Goal: Task Accomplishment & Management: Complete application form

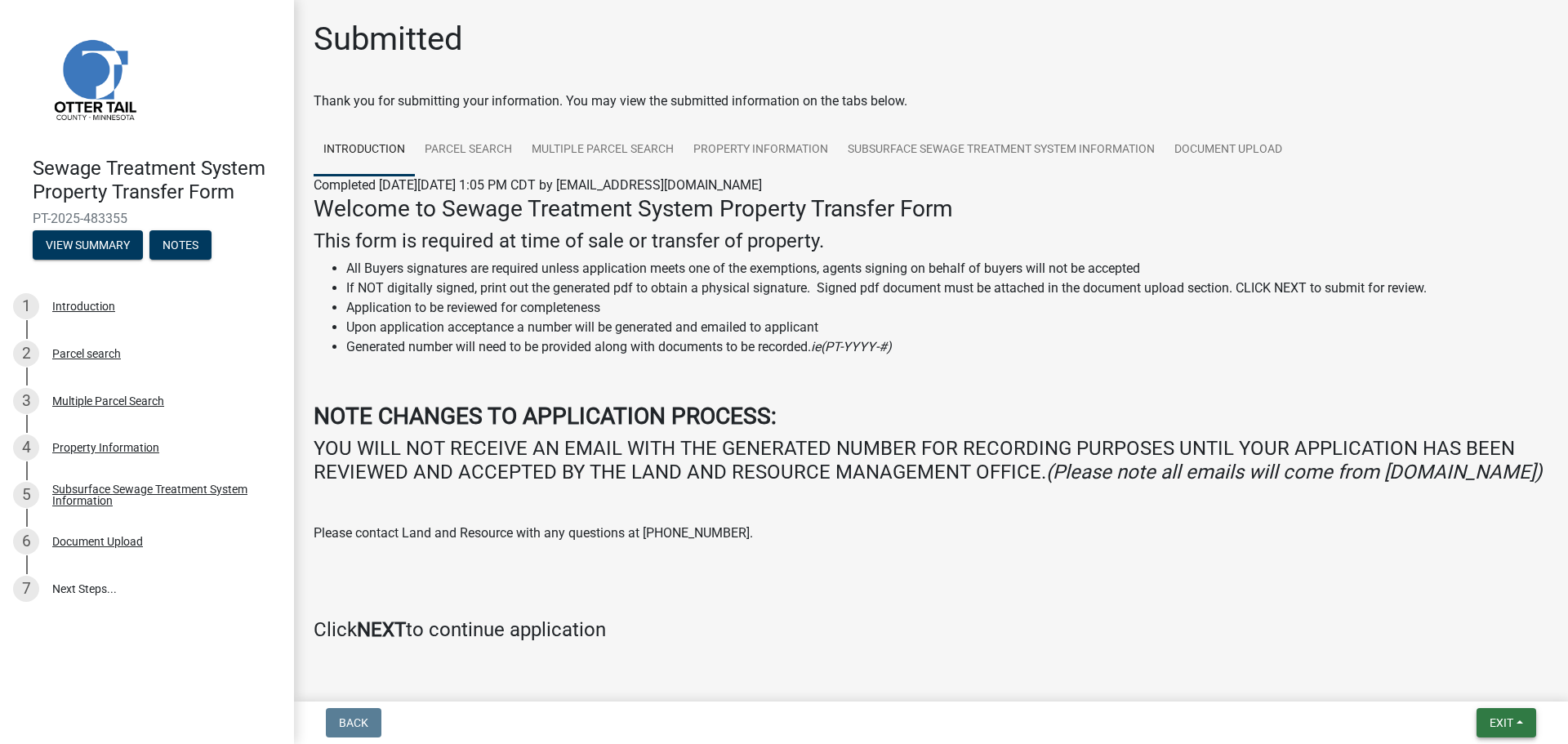
click at [1499, 721] on span "Exit" at bounding box center [1501, 723] width 23 height 13
click at [1473, 683] on button "Save & Exit" at bounding box center [1470, 681] width 131 height 39
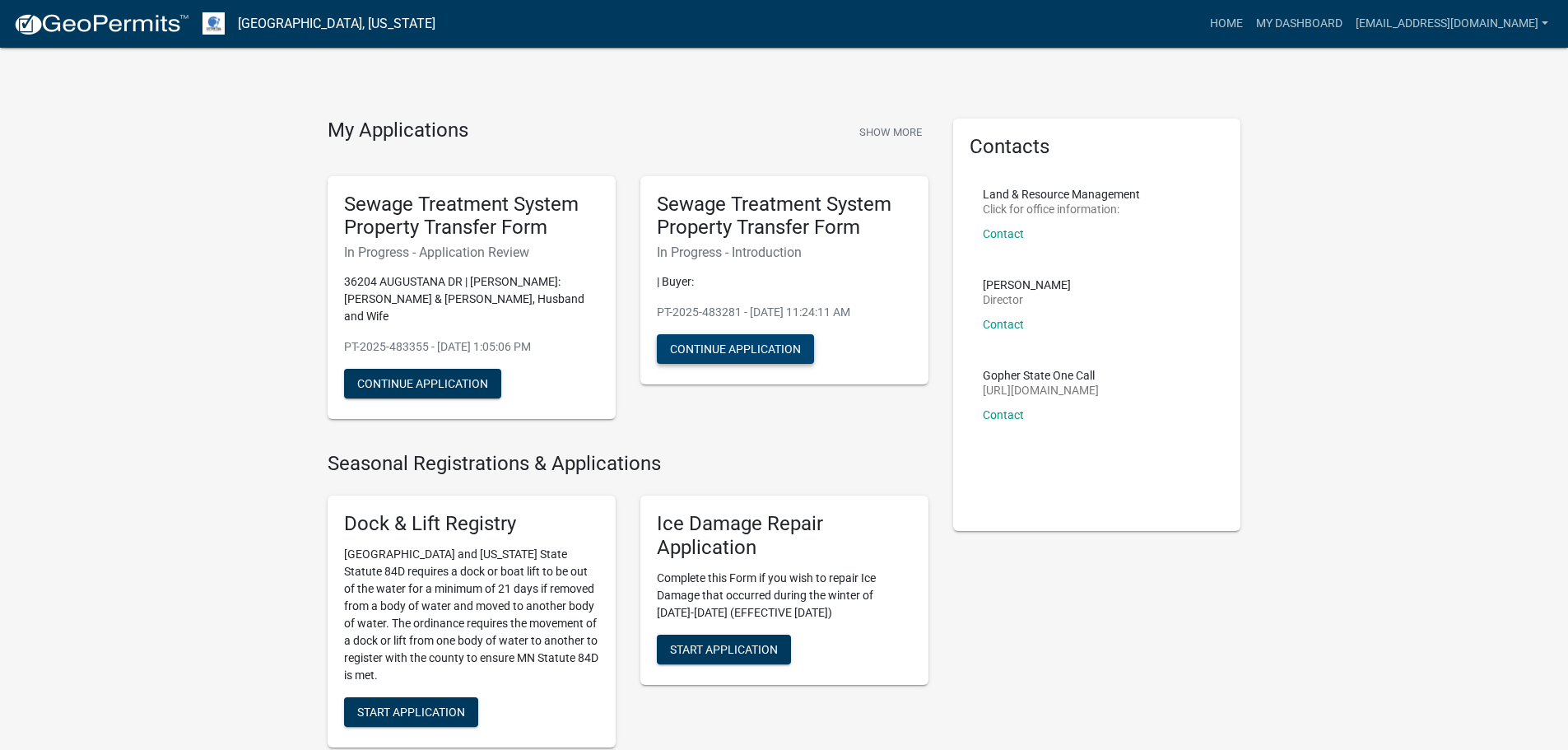
click at [724, 351] on button "Continue Application" at bounding box center [736, 349] width 157 height 30
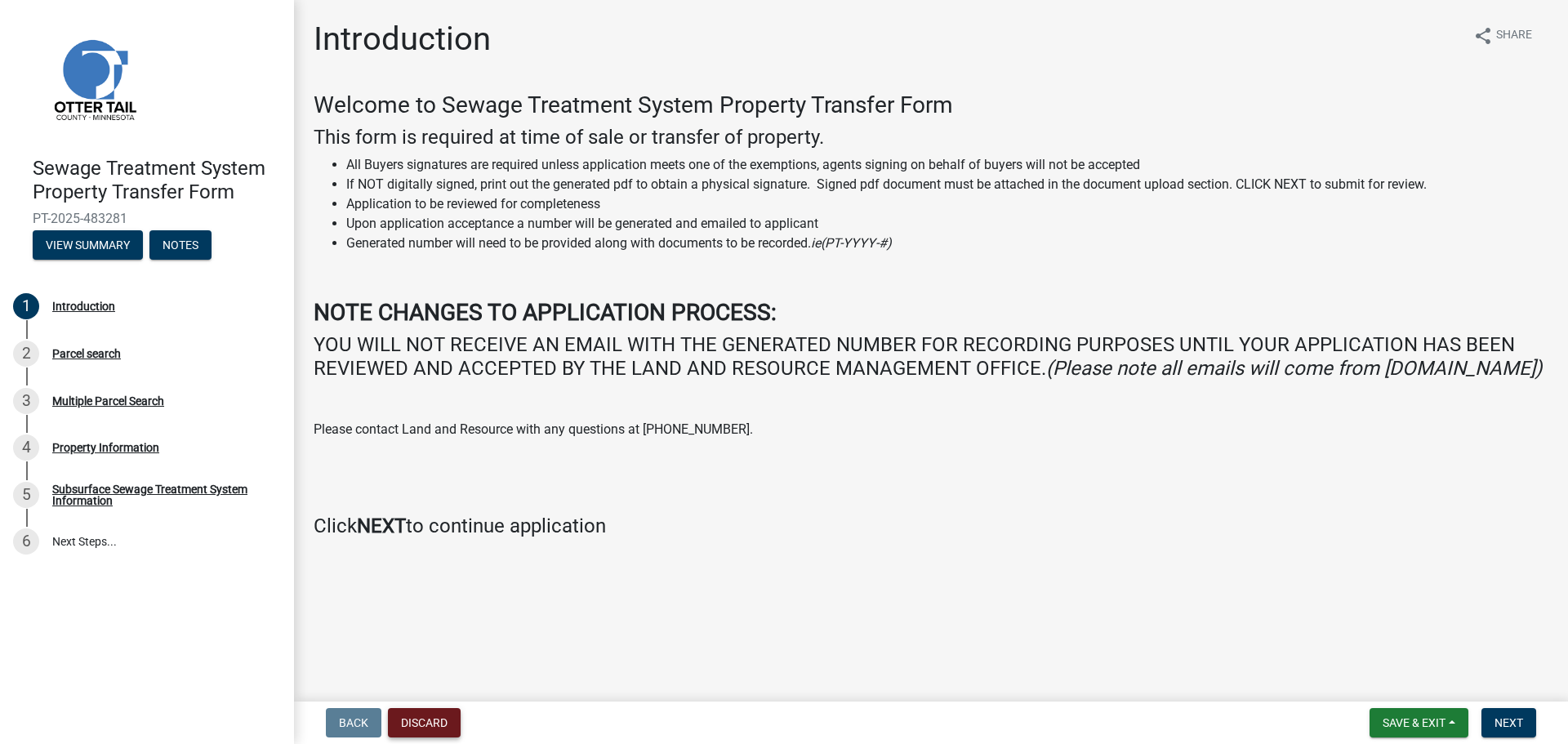
click at [420, 724] on button "Discard" at bounding box center [423, 723] width 72 height 29
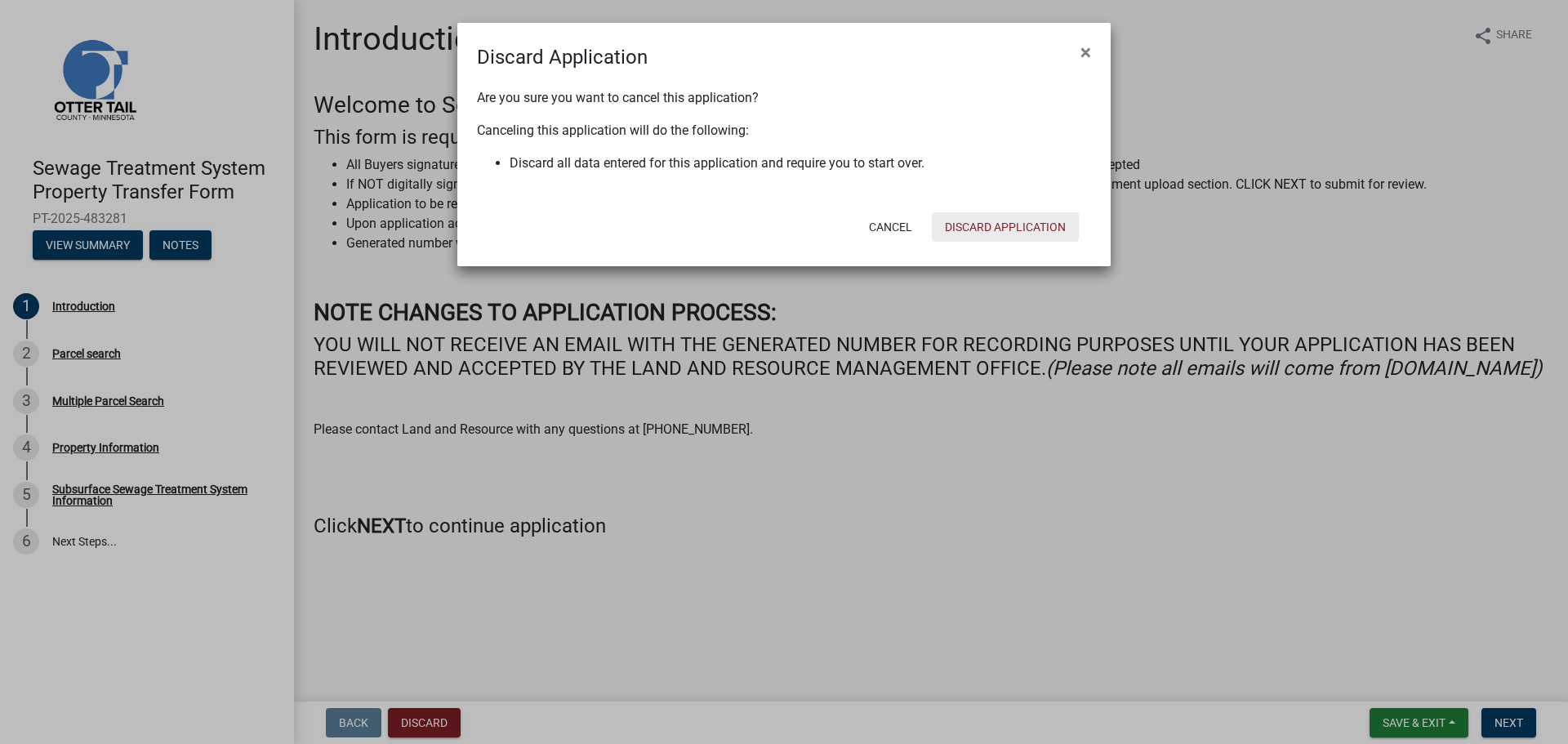
click at [1029, 227] on button "Discard Application" at bounding box center [1005, 227] width 147 height 29
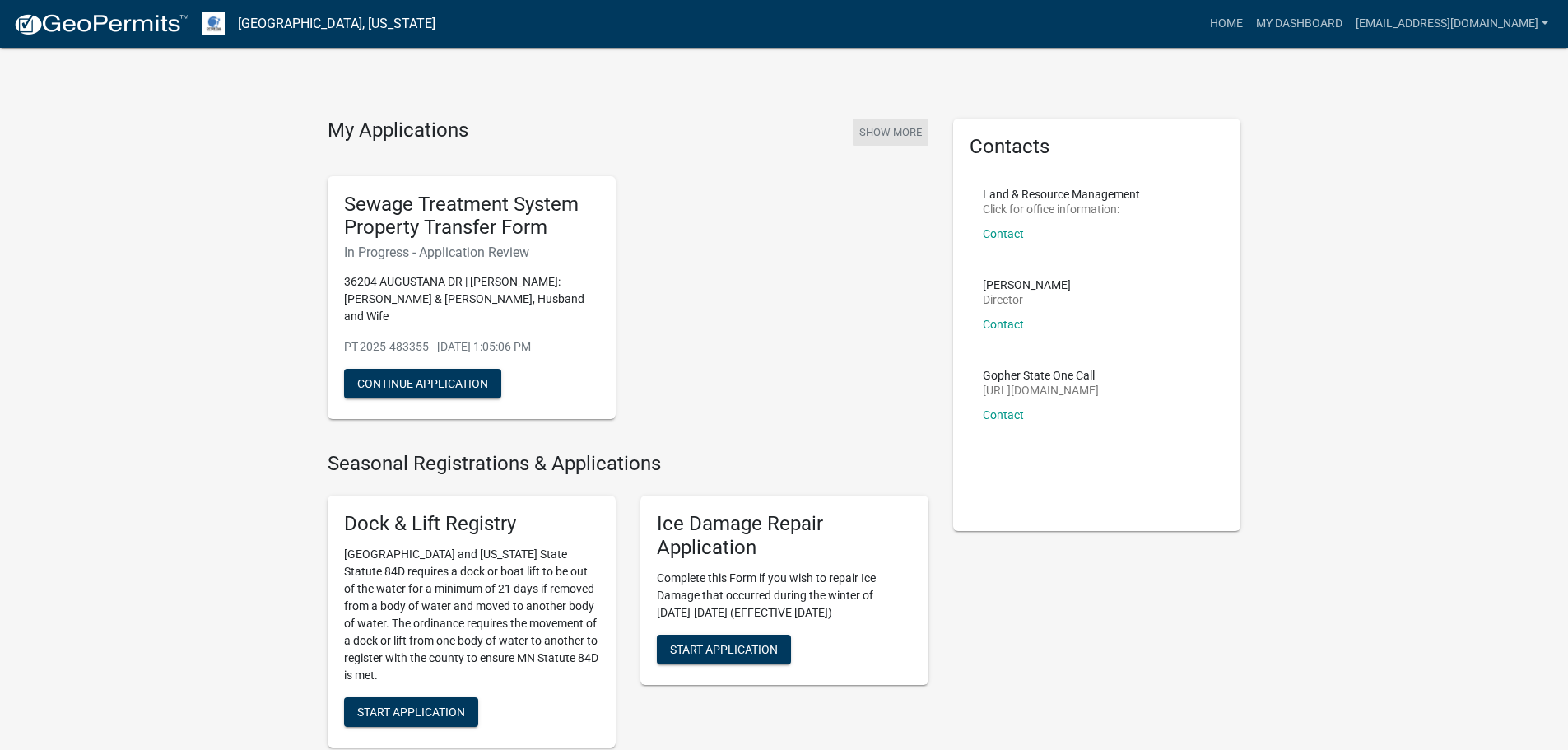
click at [900, 137] on button "Show More" at bounding box center [890, 133] width 76 height 28
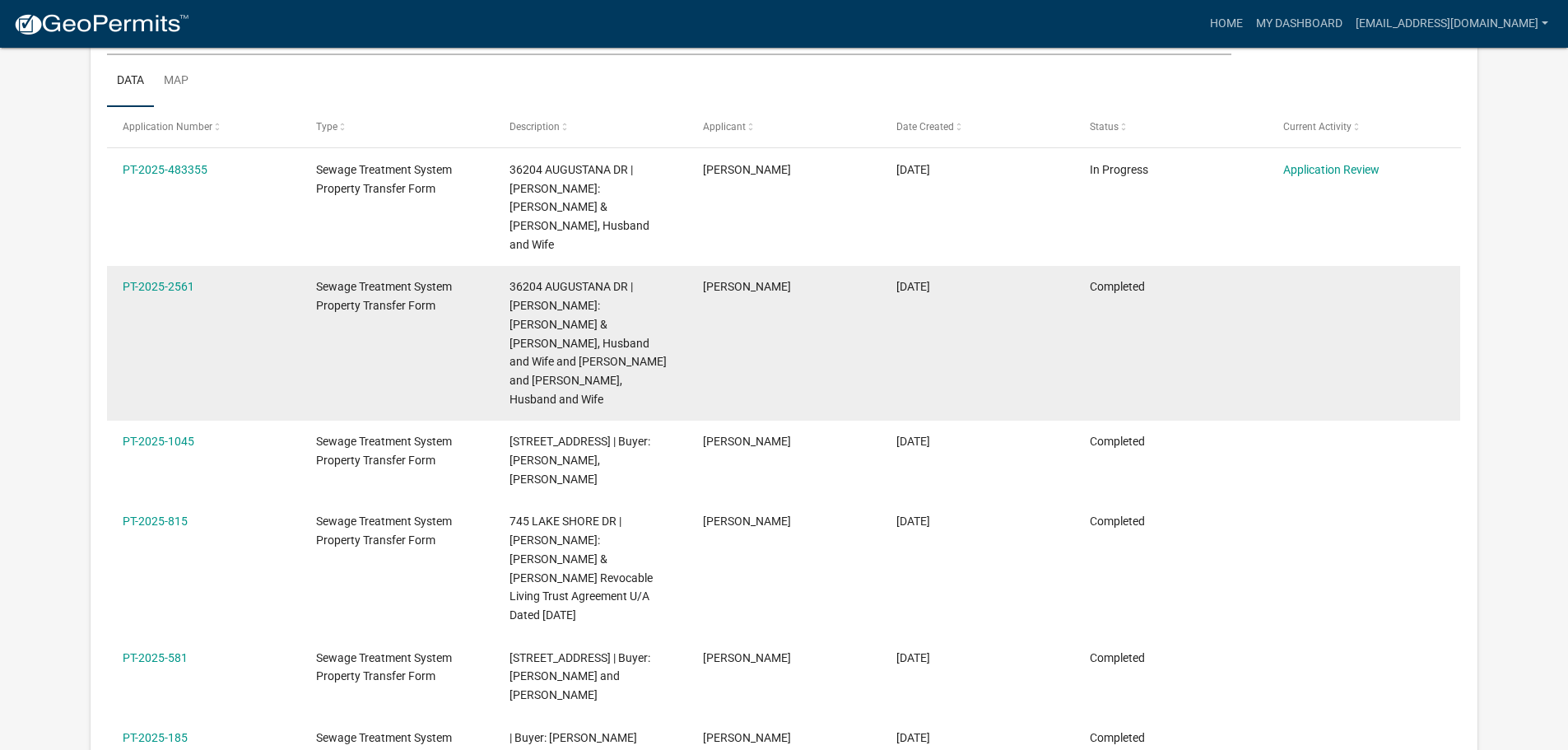
scroll to position [247, 0]
